Goal: Transaction & Acquisition: Book appointment/travel/reservation

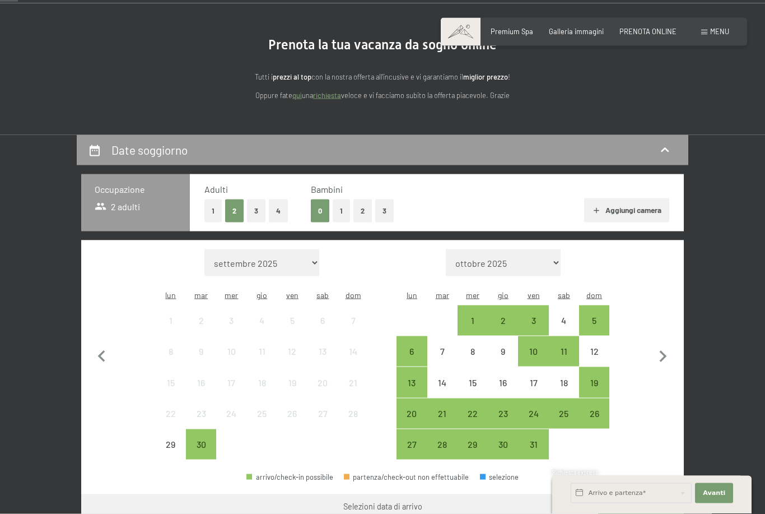
scroll to position [90, 0]
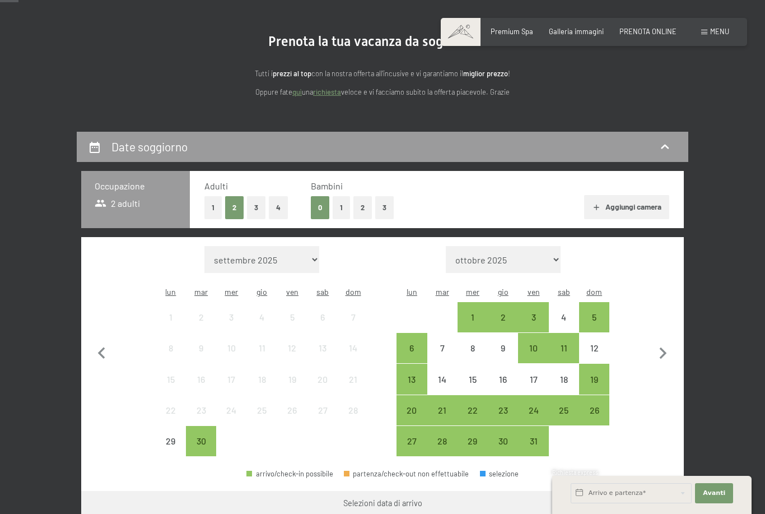
click at [366, 213] on button "2" at bounding box center [362, 207] width 18 height 23
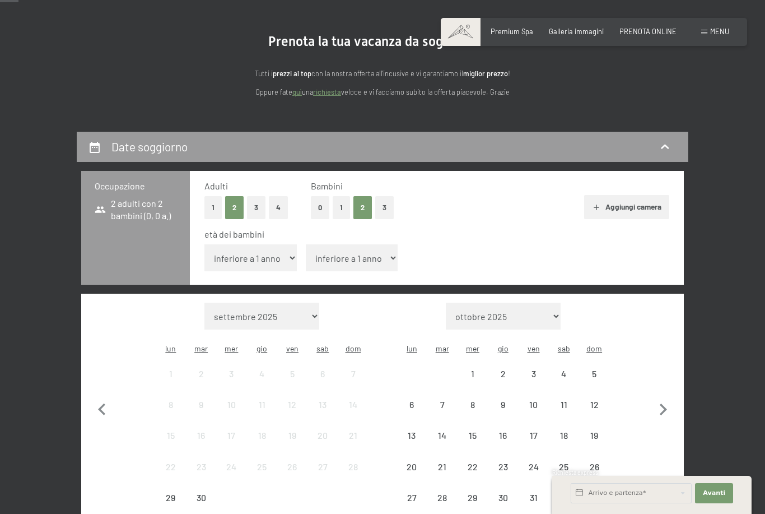
click at [279, 250] on select "inferiore a 1 anno 1 anno 2 anni 3 anni 4 anni 5 anni 6 anni 7 anni 8 anni 9 an…" at bounding box center [250, 257] width 92 height 27
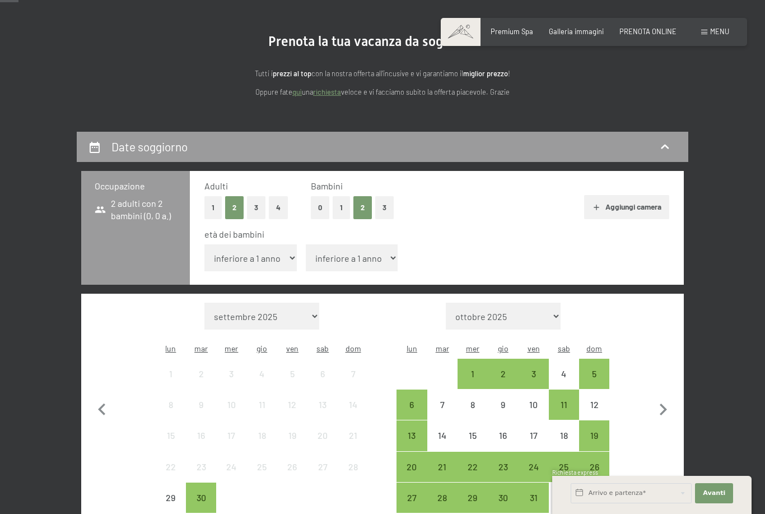
select select "9"
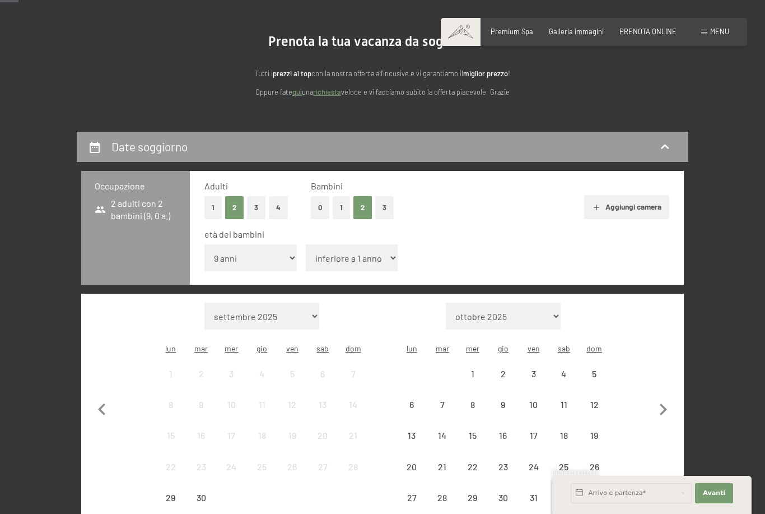
click at [355, 252] on select "inferiore a 1 anno 1 anno 2 anni 3 anni 4 anni 5 anni 6 anni 7 anni 8 anni 9 an…" at bounding box center [352, 257] width 92 height 27
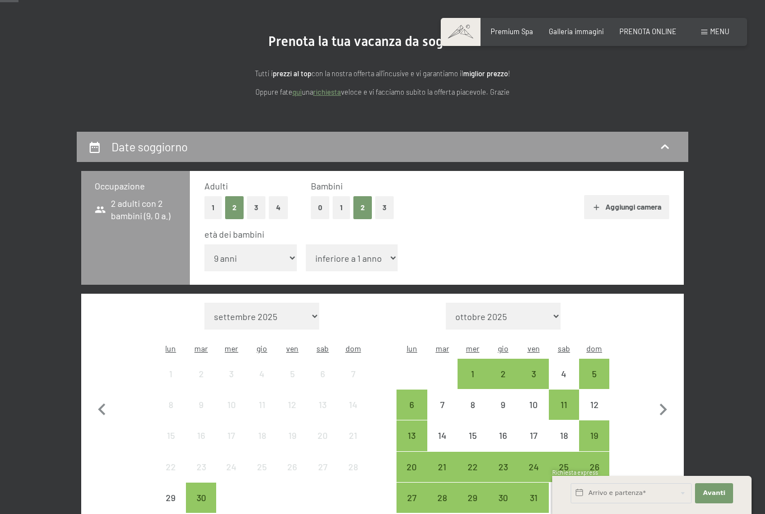
click at [369, 255] on select "inferiore a 1 anno 1 anno 2 anni 3 anni 4 anni 5 anni 6 anni 7 anni 8 anni 9 an…" at bounding box center [352, 257] width 92 height 27
select select "14"
click at [664, 398] on icon "button" at bounding box center [663, 410] width 24 height 24
select select "[DATE]"
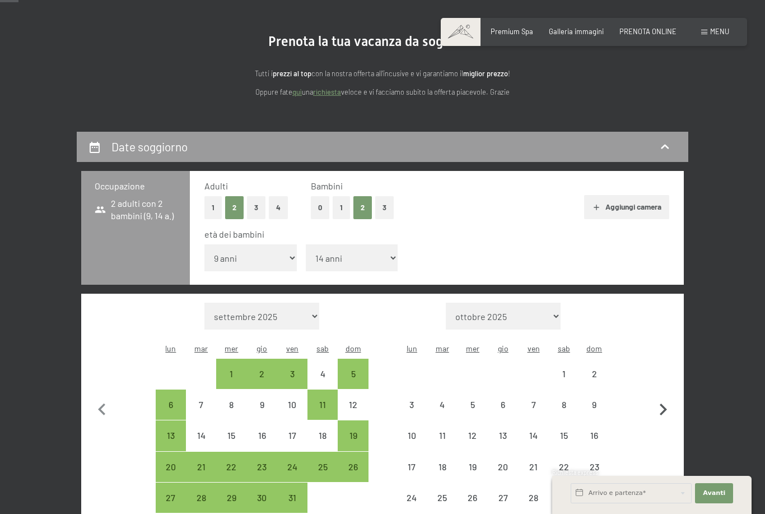
click at [661, 398] on icon "button" at bounding box center [663, 410] width 24 height 24
select select "[DATE]"
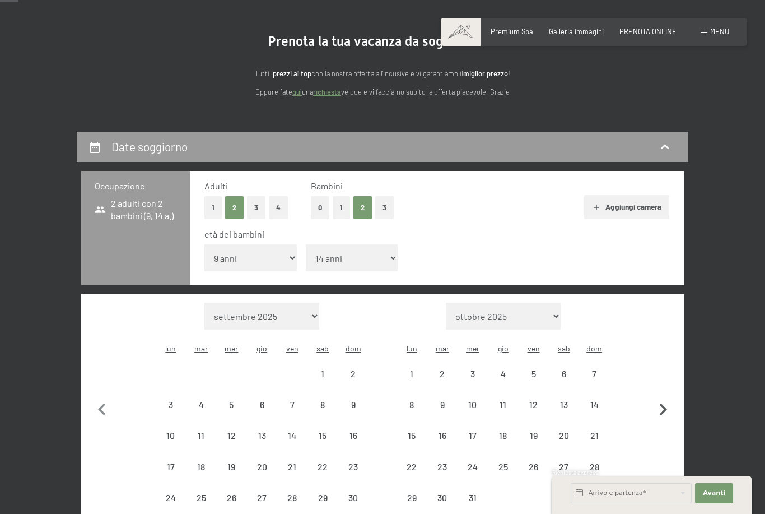
select select "[DATE]"
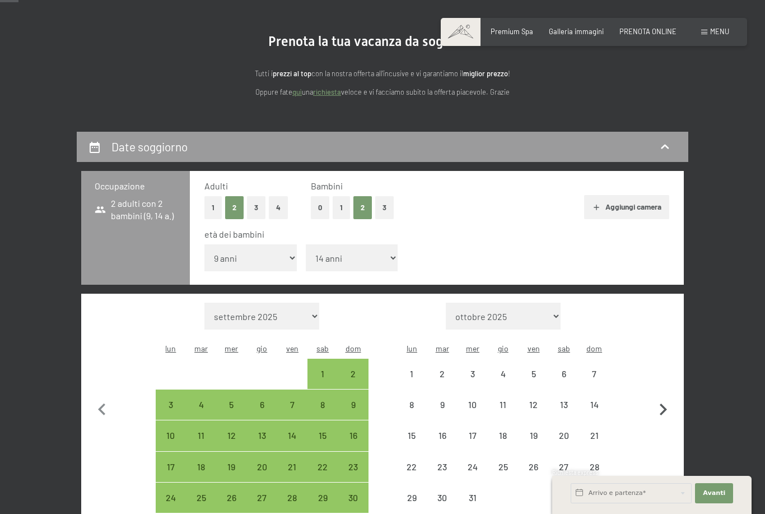
select select "[DATE]"
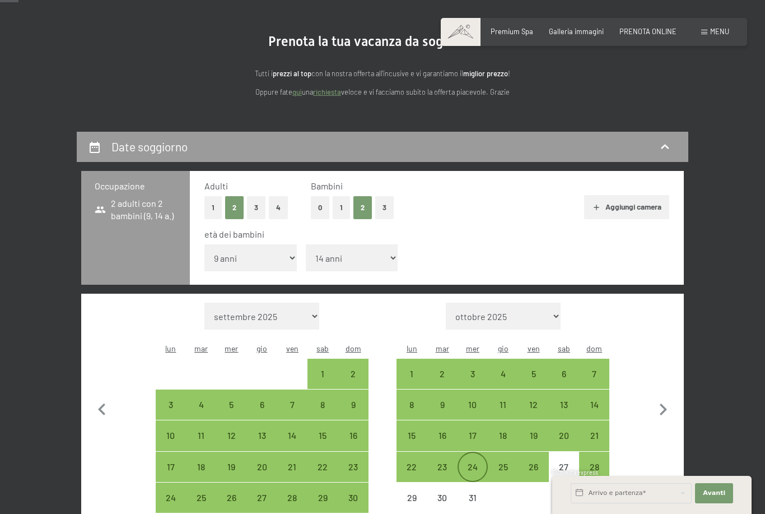
click at [472, 462] on div "24" at bounding box center [473, 476] width 28 height 28
select select "[DATE]"
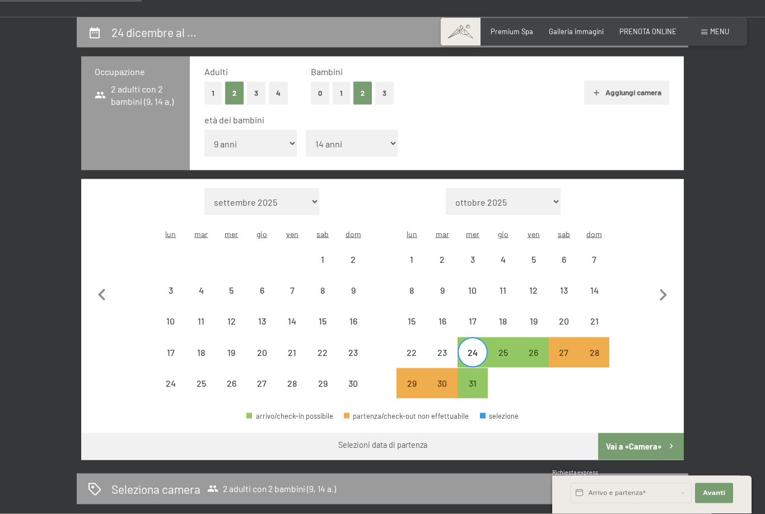
scroll to position [230, 0]
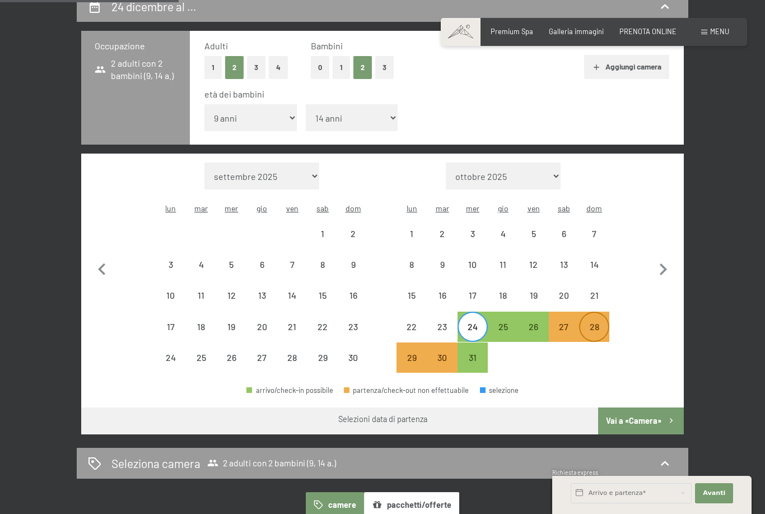
click at [597, 322] on div "28" at bounding box center [594, 336] width 28 height 28
select select "[DATE]"
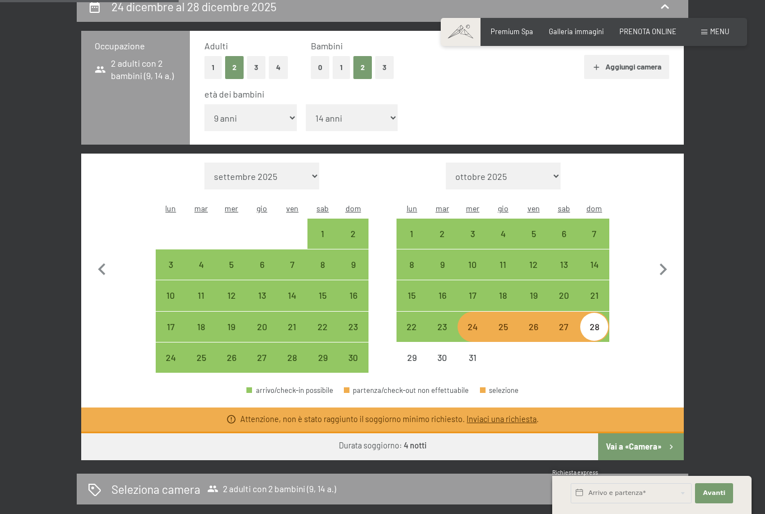
click at [633, 435] on button "Vai a «Camera»" at bounding box center [641, 446] width 86 height 27
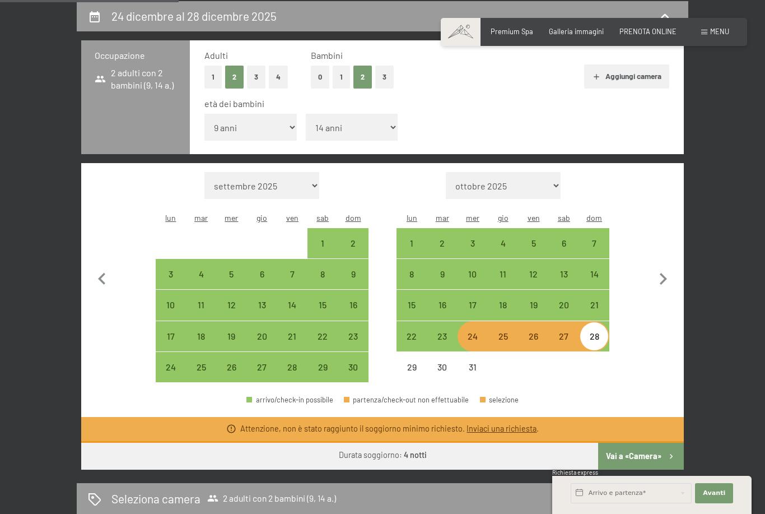
select select "[DATE]"
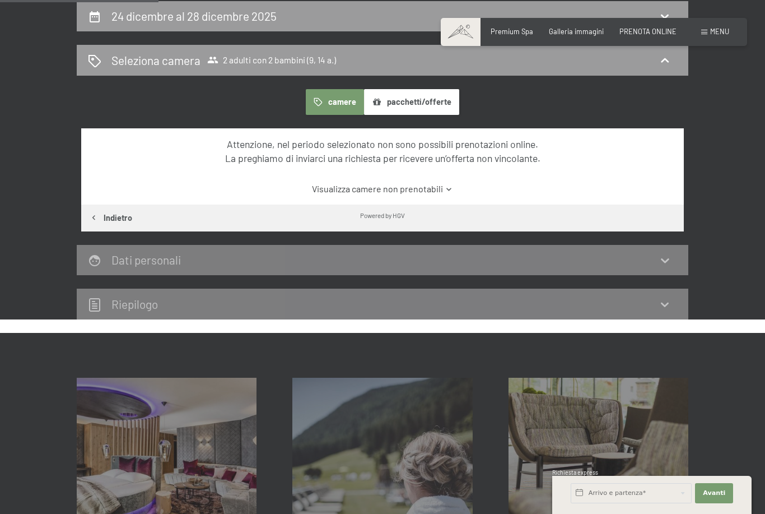
click at [635, 115] on div "camere pacchetti/offerte" at bounding box center [382, 102] width 603 height 26
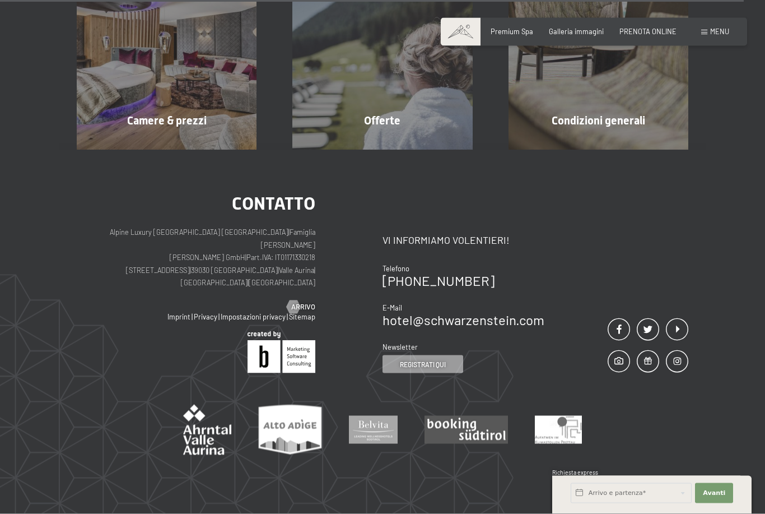
scroll to position [639, 0]
